Goal: Navigation & Orientation: Find specific page/section

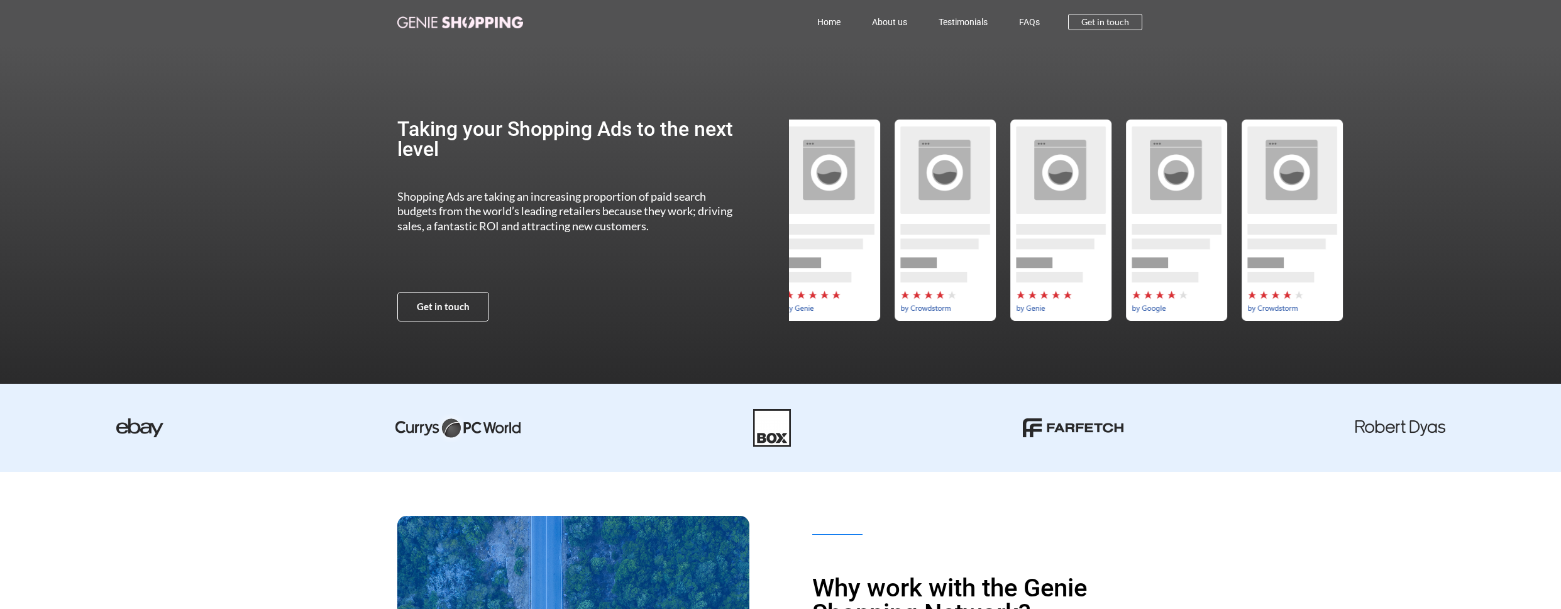
click at [101, 165] on section "Taking your Shopping Ads to the next level Shopping Ads are taking an increasin…" at bounding box center [780, 220] width 1561 height 352
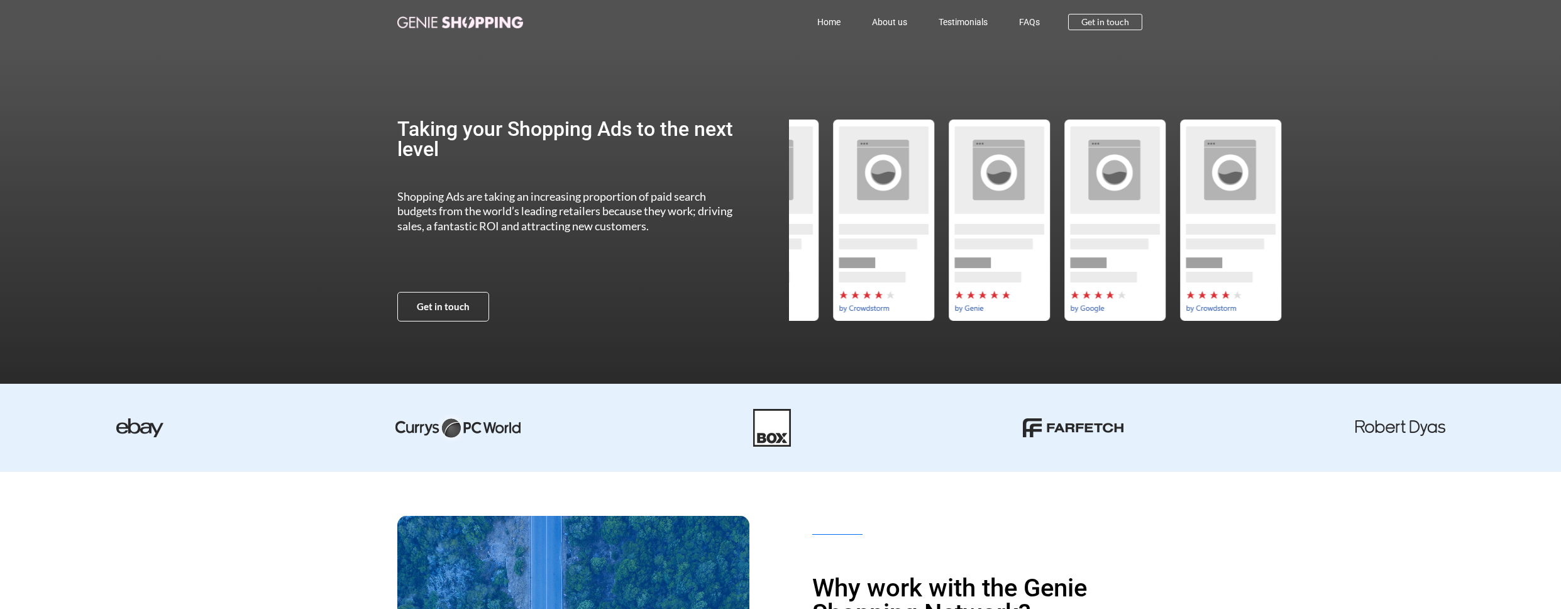
click at [309, 182] on section "Taking your Shopping Ads to the next level Shopping Ads are taking an increasin…" at bounding box center [780, 220] width 1561 height 352
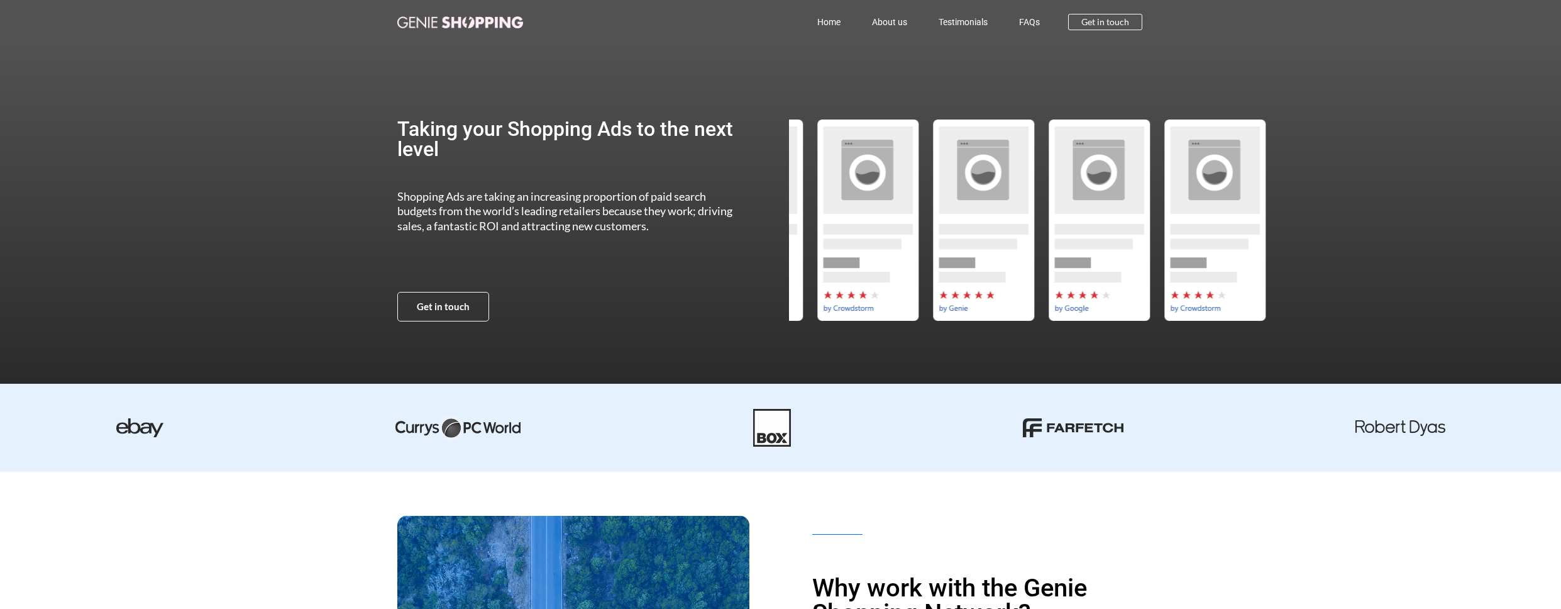
click at [351, 182] on section "Taking your Shopping Ads to the next level Shopping Ads are taking an increasin…" at bounding box center [780, 220] width 1561 height 352
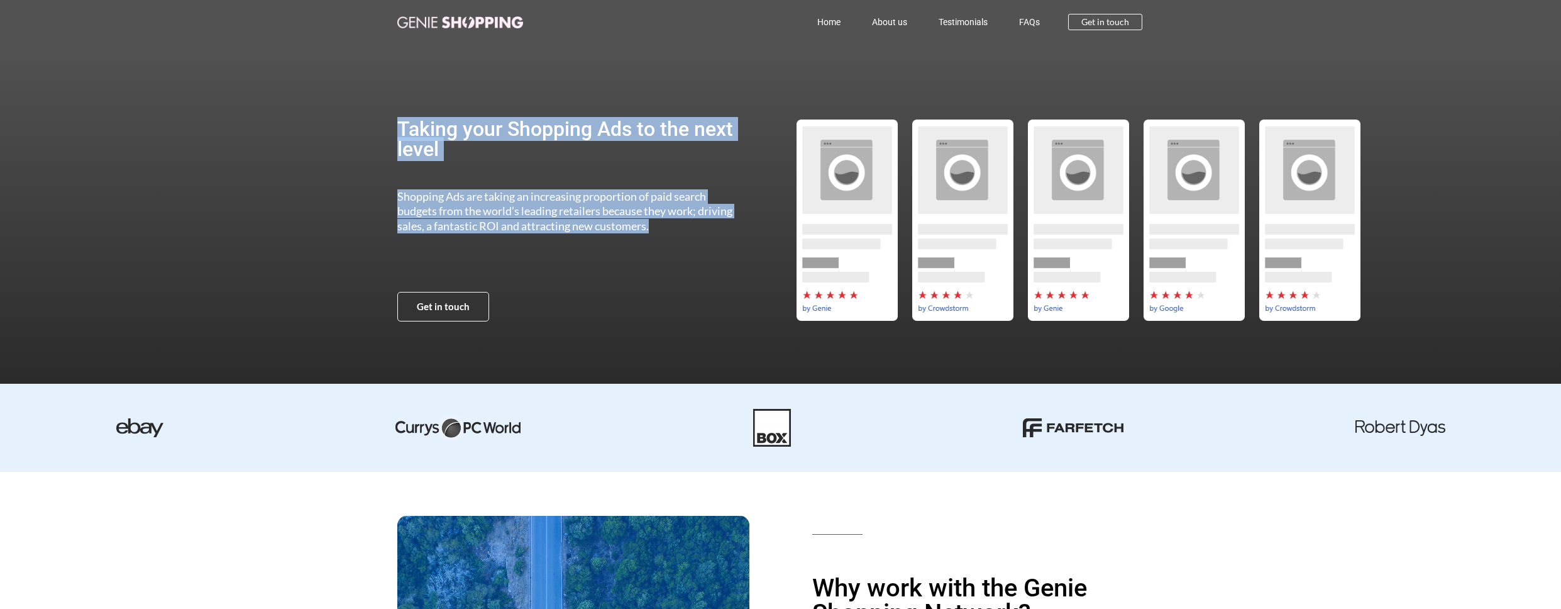
drag, startPoint x: 375, startPoint y: 86, endPoint x: 468, endPoint y: 240, distance: 180.0
click at [470, 245] on section "Taking your Shopping Ads to the next level Shopping Ads are taking an increasin…" at bounding box center [780, 220] width 1561 height 352
click at [461, 209] on span "Shopping Ads are taking an increasing proportion of paid search budgets from th…" at bounding box center [564, 210] width 335 height 43
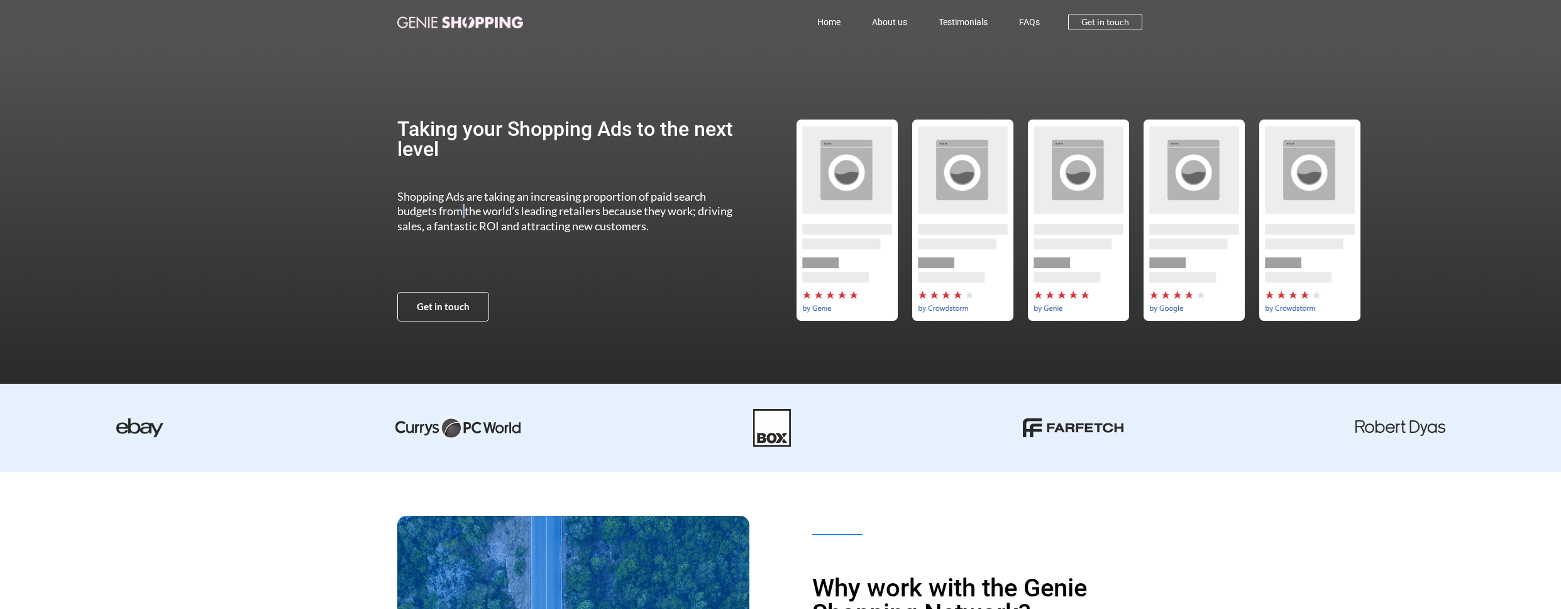
click at [461, 209] on span "Shopping Ads are taking an increasing proportion of paid search budgets from th…" at bounding box center [564, 210] width 335 height 43
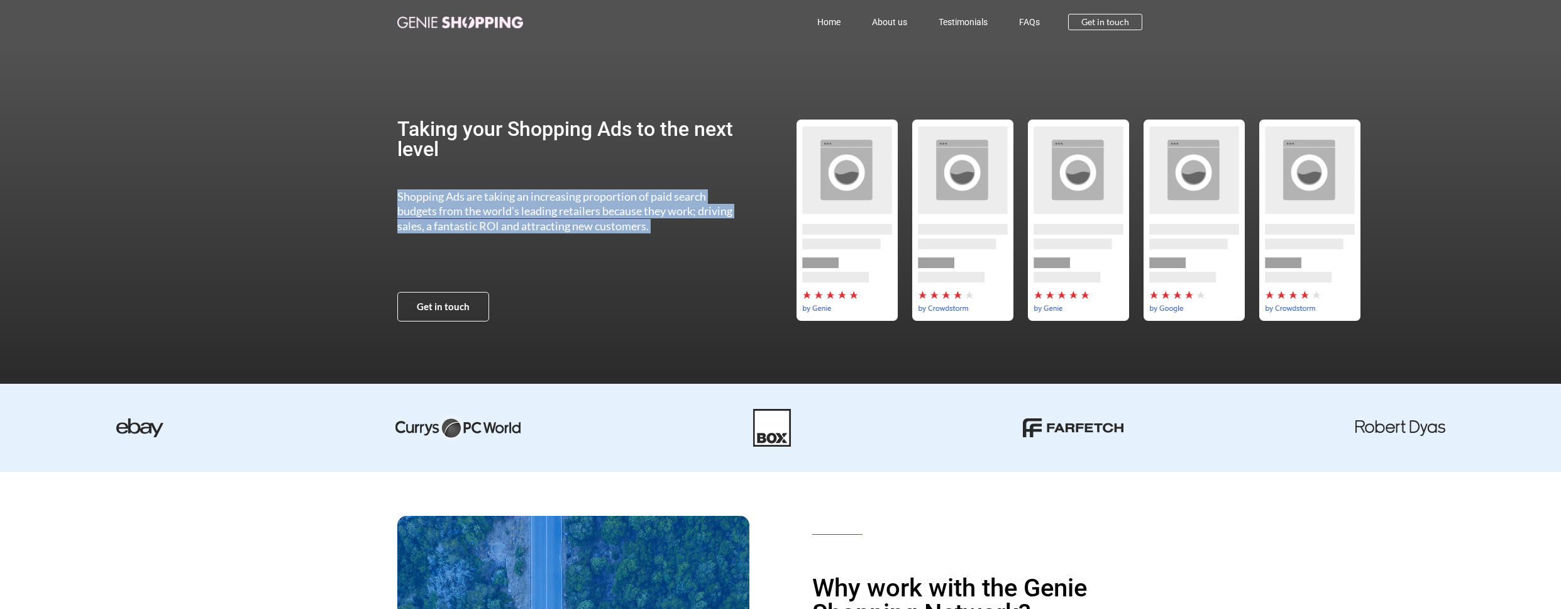
click at [461, 209] on span "Shopping Ads are taking an increasing proportion of paid search budgets from th…" at bounding box center [564, 210] width 335 height 43
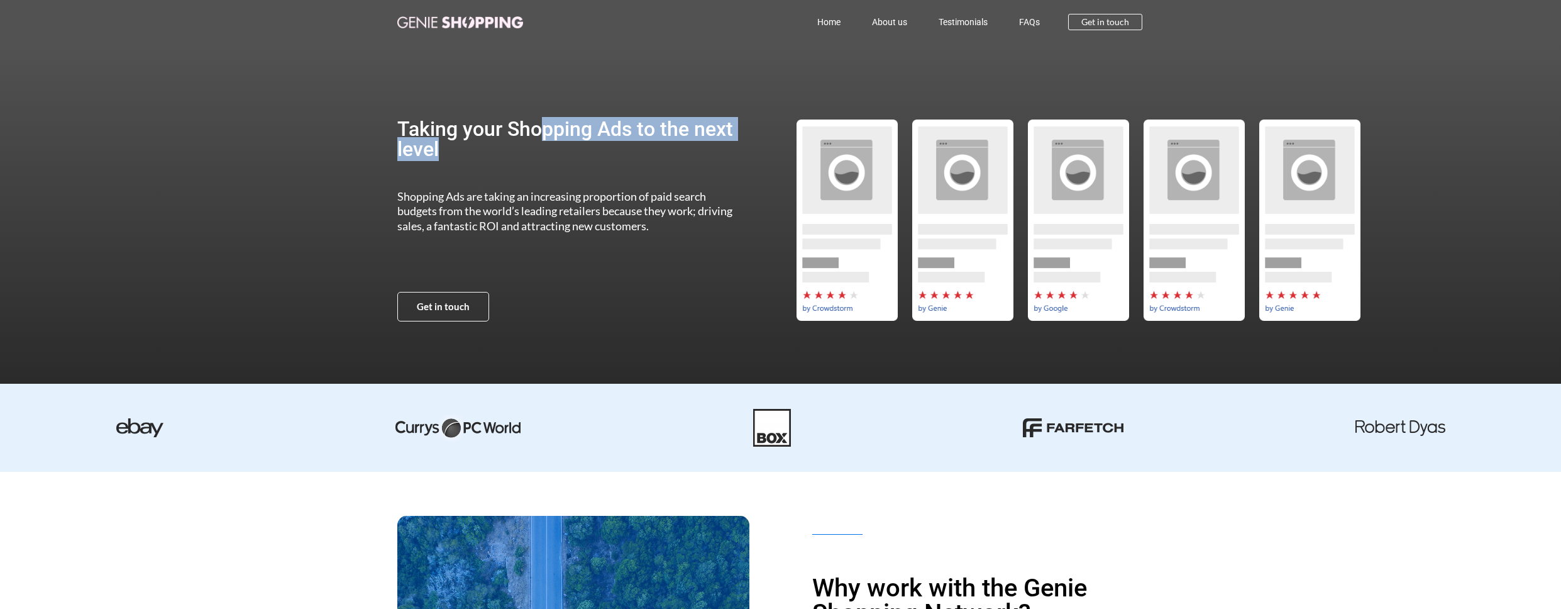
drag, startPoint x: 536, startPoint y: 123, endPoint x: 573, endPoint y: 197, distance: 82.1
click at [569, 197] on div "Taking your Shopping Ads to the next level Shopping Ads are taking an increasin…" at bounding box center [571, 220] width 348 height 352
click at [629, 198] on div "Taking your Shopping Ads to the next level Shopping Ads are taking an increasin…" at bounding box center [780, 220] width 767 height 352
click at [888, 21] on link "About us" at bounding box center [889, 22] width 67 height 29
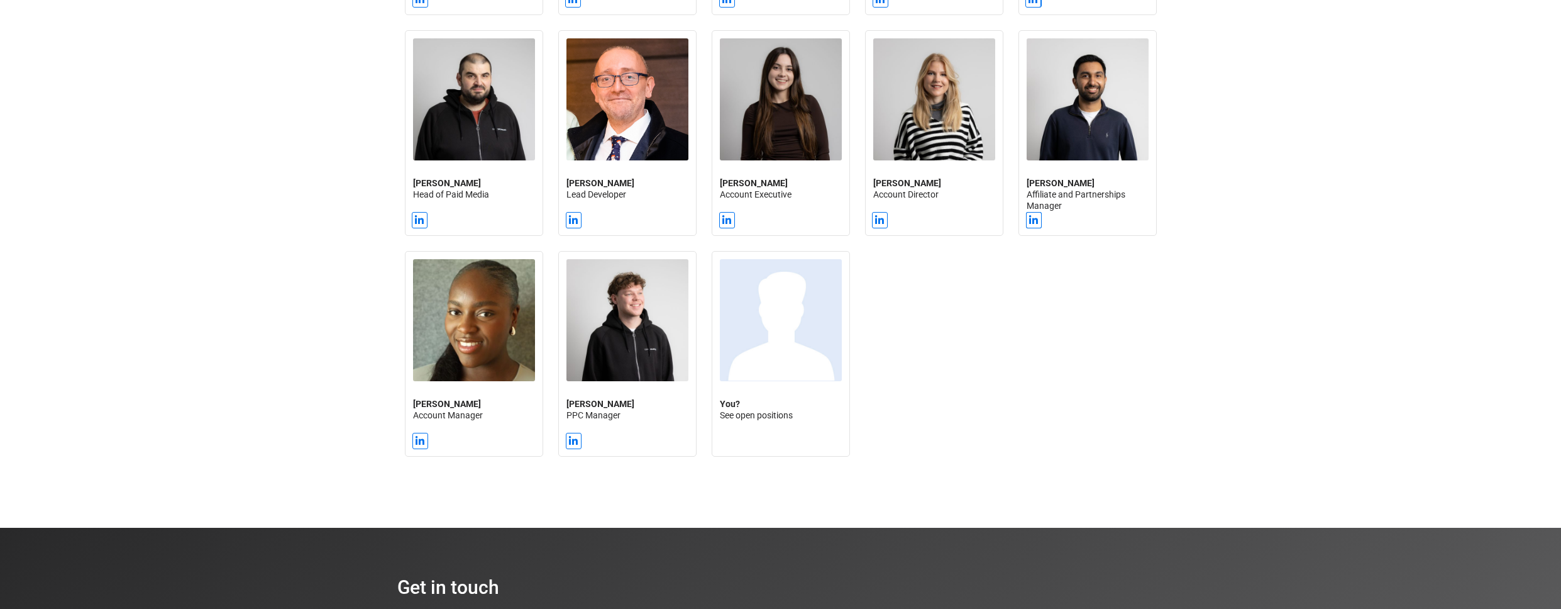
scroll to position [1294, 0]
